Goal: Go to known website: Go to known website

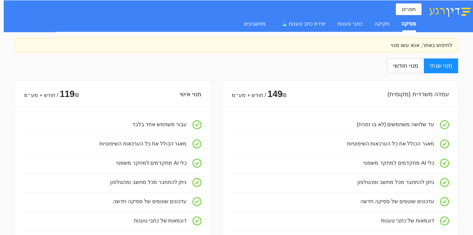
click at [447, 10] on img at bounding box center [450, 11] width 46 height 13
click at [466, 10] on img at bounding box center [450, 11] width 46 height 13
click at [398, 6] on button "תפריט" at bounding box center [409, 9] width 26 height 12
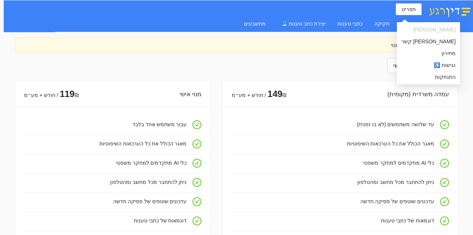
click at [432, 8] on img at bounding box center [450, 11] width 46 height 13
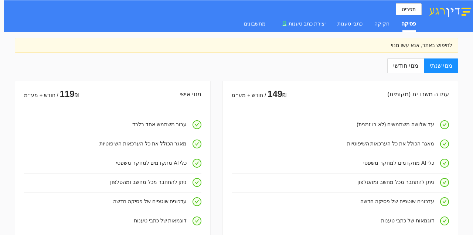
click at [443, 10] on img at bounding box center [450, 11] width 46 height 13
